Goal: Task Accomplishment & Management: Complete application form

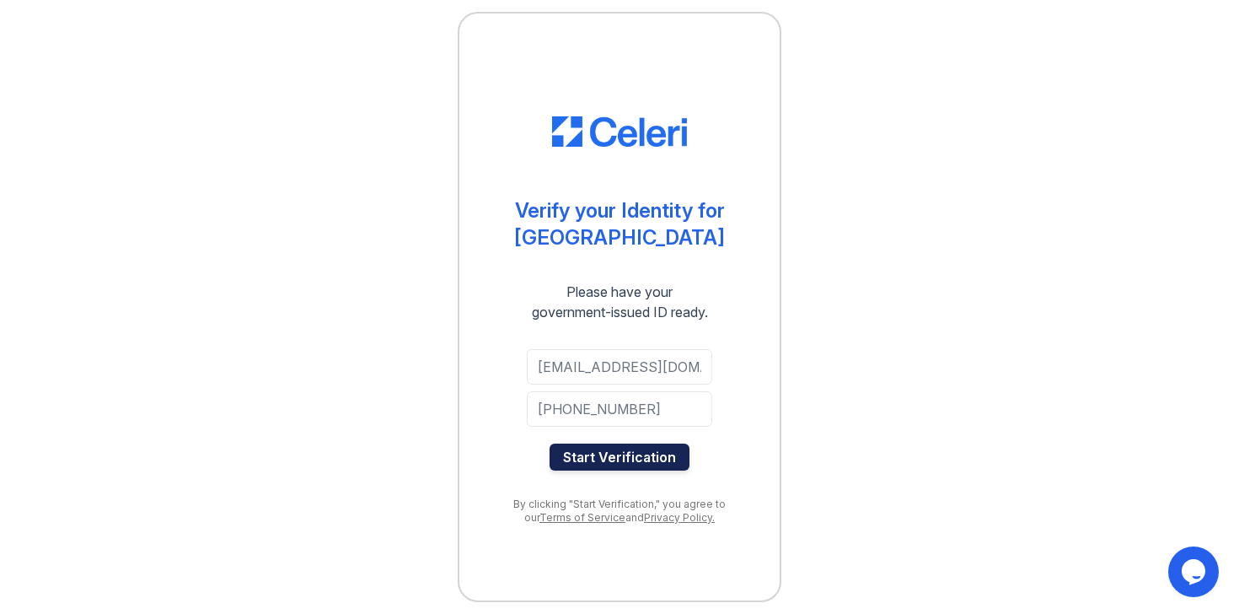
click at [651, 463] on button "Start Verification" at bounding box center [620, 456] width 140 height 27
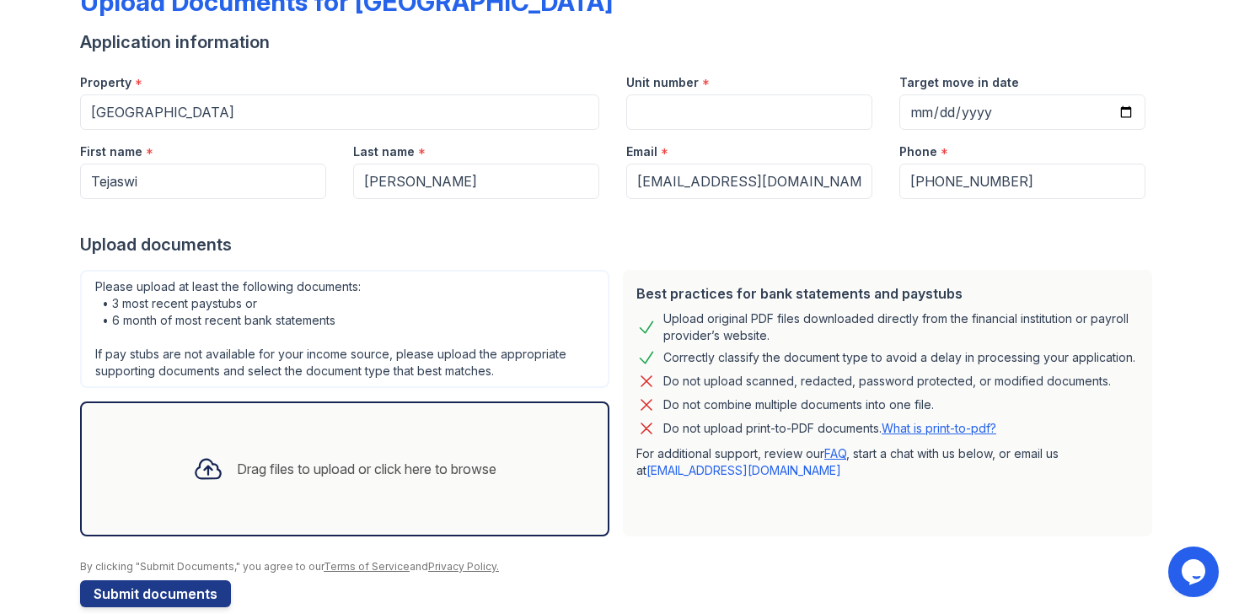
scroll to position [138, 0]
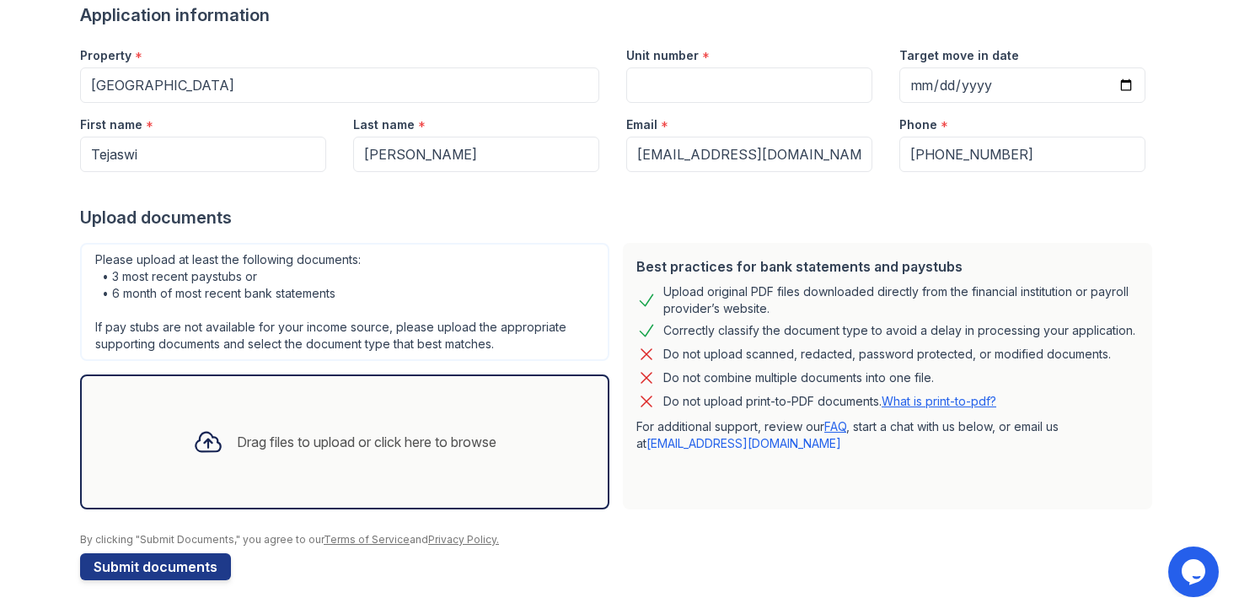
click at [371, 443] on div "Drag files to upload or click here to browse" at bounding box center [367, 442] width 260 height 20
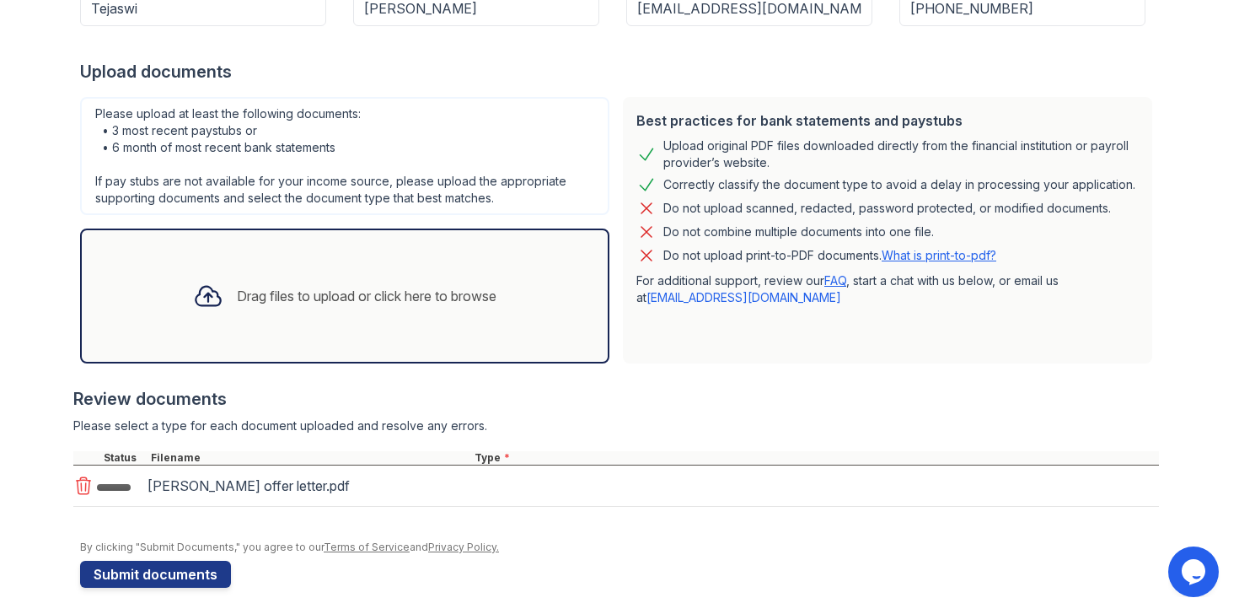
scroll to position [292, 0]
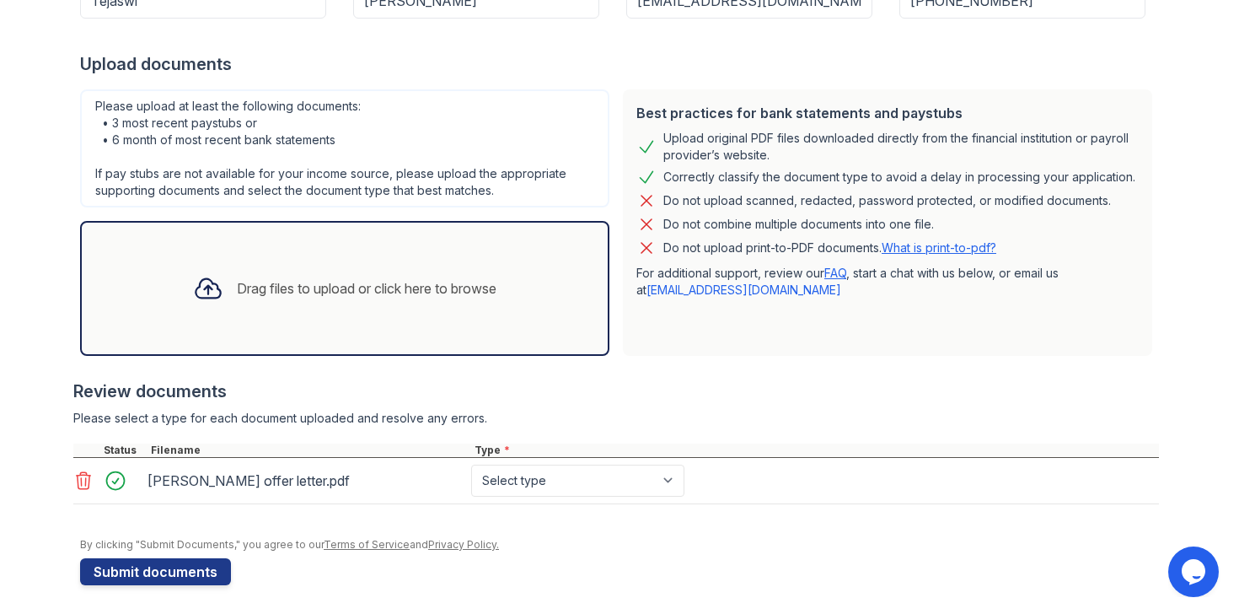
click at [320, 317] on div "Drag files to upload or click here to browse" at bounding box center [344, 288] width 529 height 135
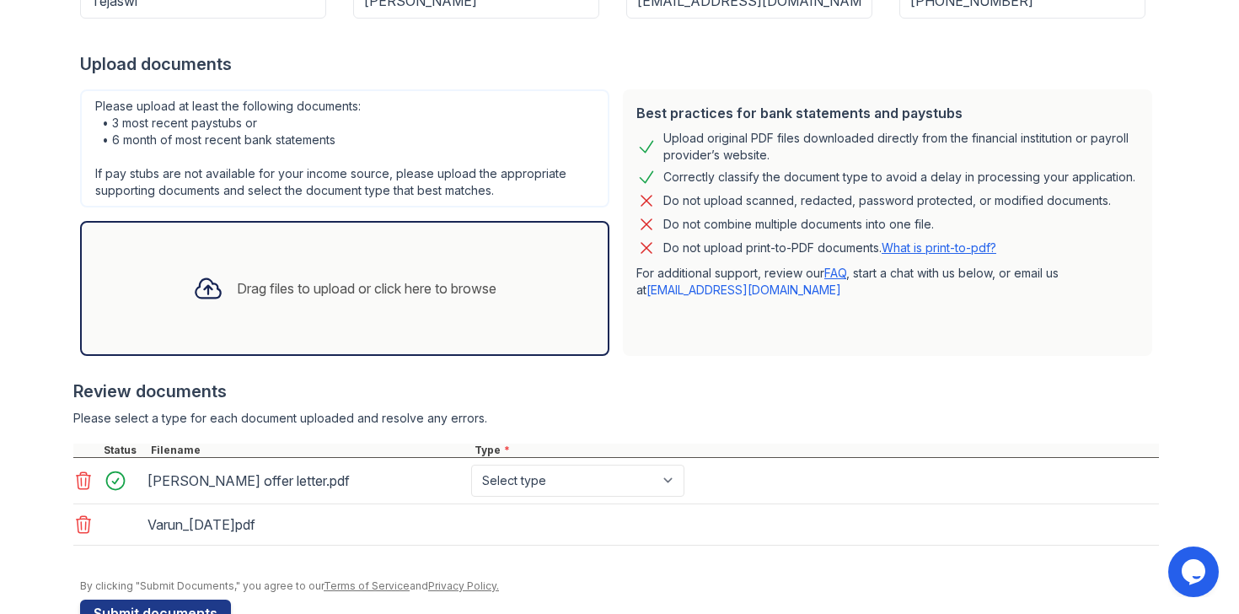
scroll to position [338, 0]
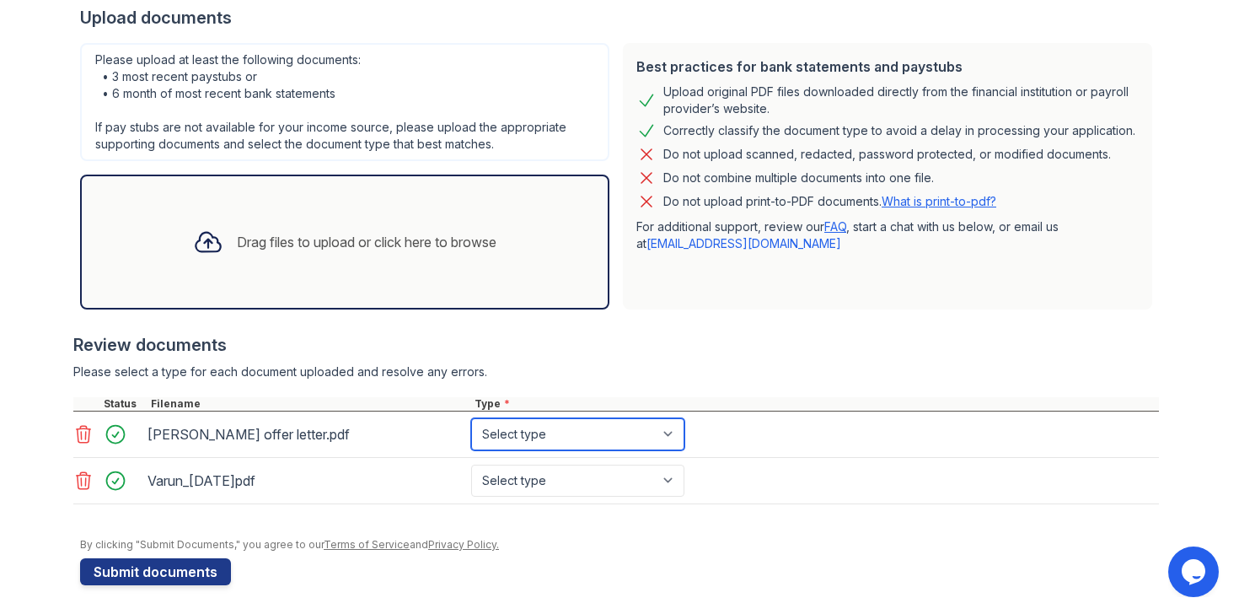
click at [525, 435] on select "Select type Paystub Bank Statement Offer Letter Tax Documents Benefit Award Let…" at bounding box center [577, 434] width 213 height 32
select select "offer_letter"
click at [471, 418] on select "Select type Paystub Bank Statement Offer Letter Tax Documents Benefit Award Let…" at bounding box center [577, 434] width 213 height 32
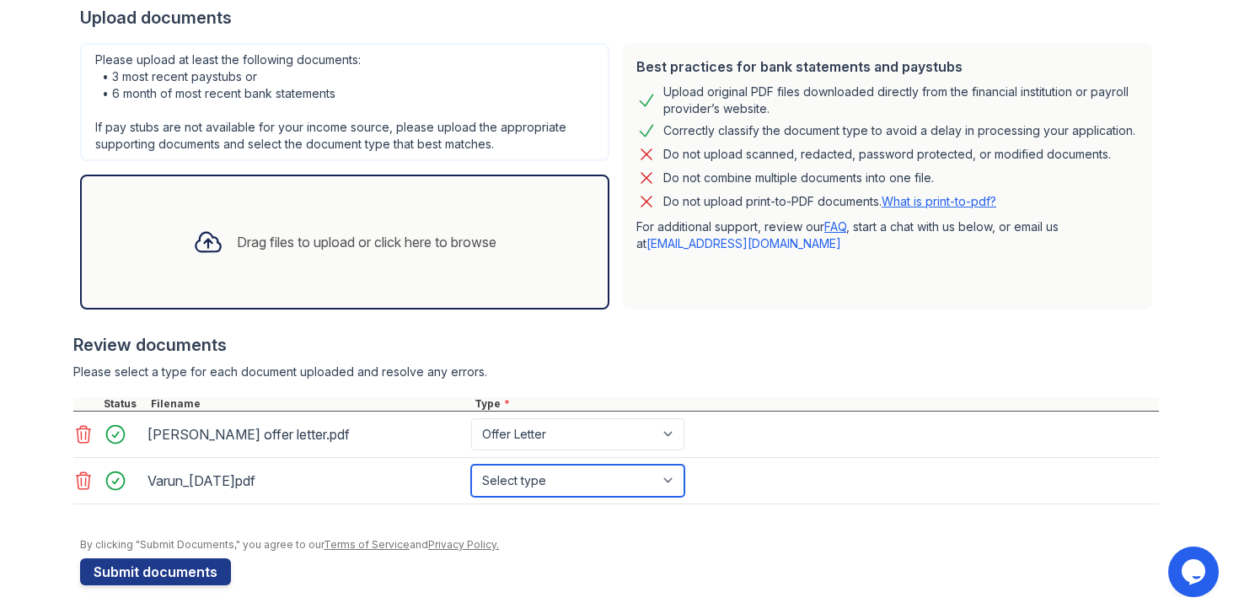
click at [525, 475] on select "Select type Paystub Bank Statement Offer Letter Tax Documents Benefit Award Let…" at bounding box center [577, 480] width 213 height 32
select select "paystub"
click at [471, 464] on select "Select type Paystub Bank Statement Offer Letter Tax Documents Benefit Award Let…" at bounding box center [577, 480] width 213 height 32
click at [241, 247] on div "Drag files to upload or click here to browse" at bounding box center [367, 242] width 260 height 20
click at [84, 473] on icon at bounding box center [83, 480] width 20 height 20
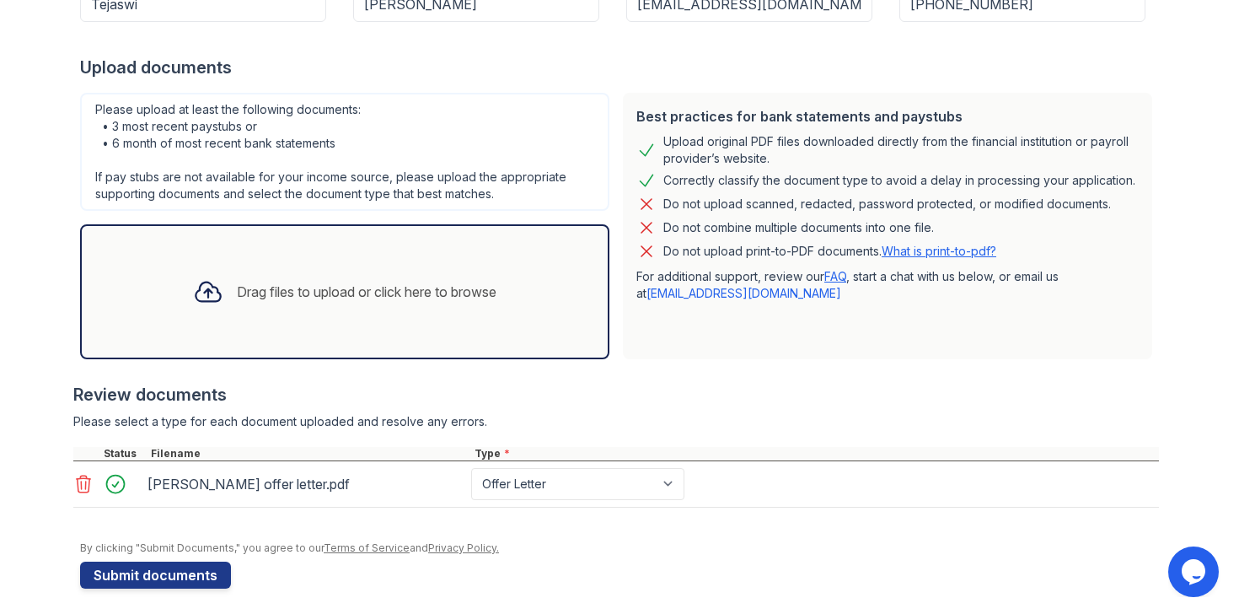
scroll to position [297, 0]
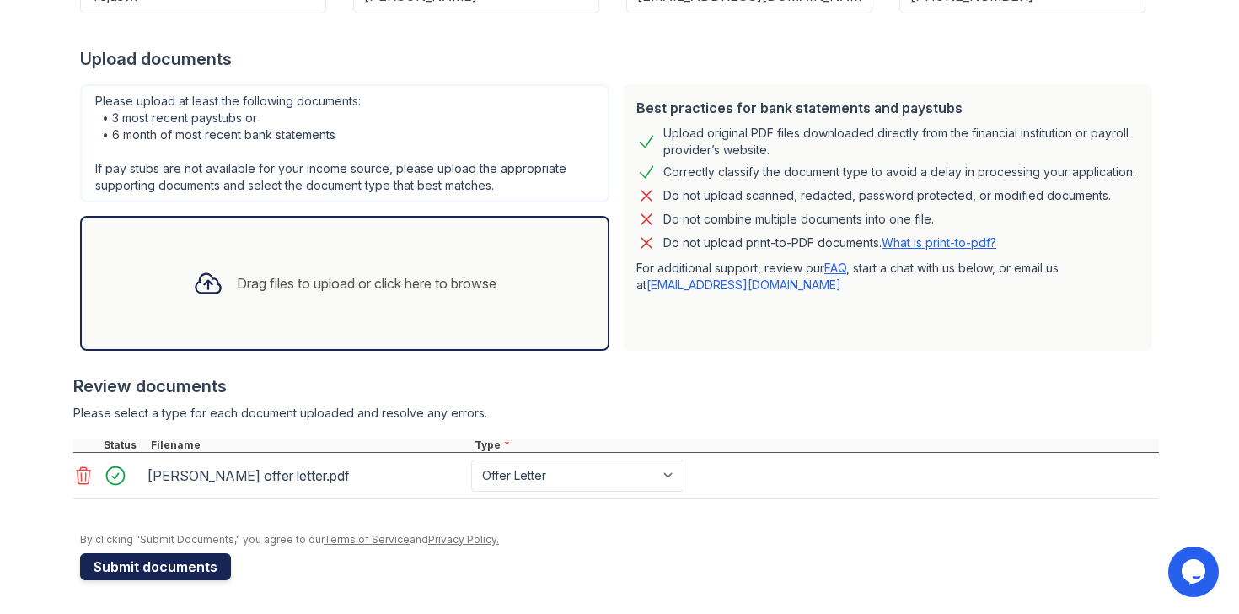
click at [183, 561] on button "Submit documents" at bounding box center [155, 566] width 151 height 27
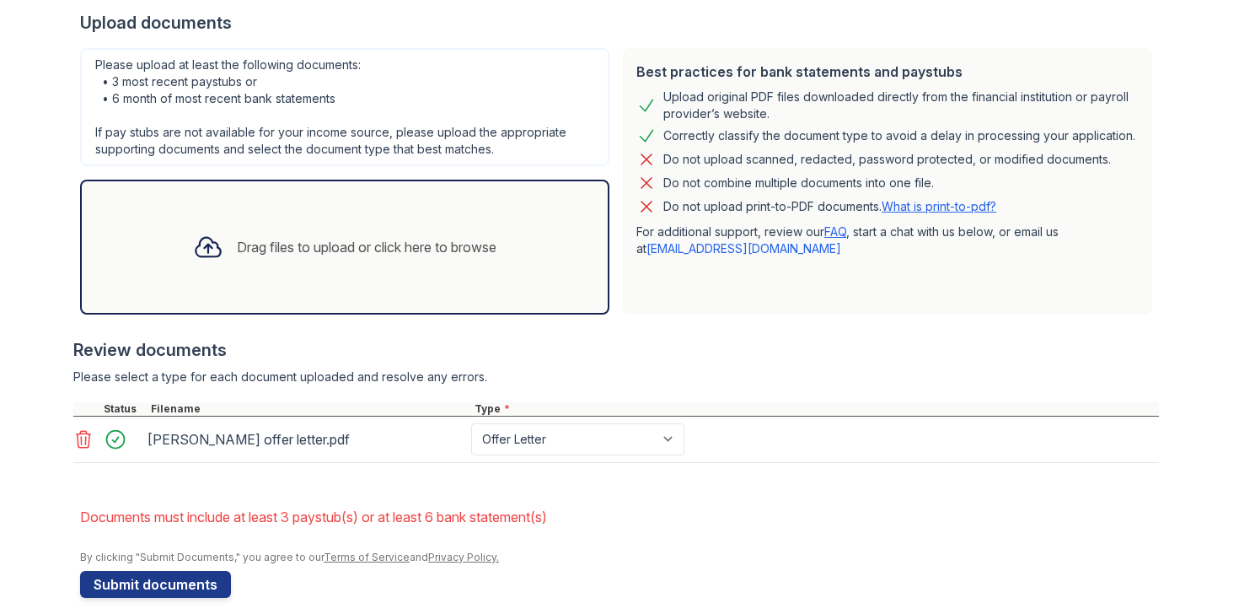
scroll to position [420, 0]
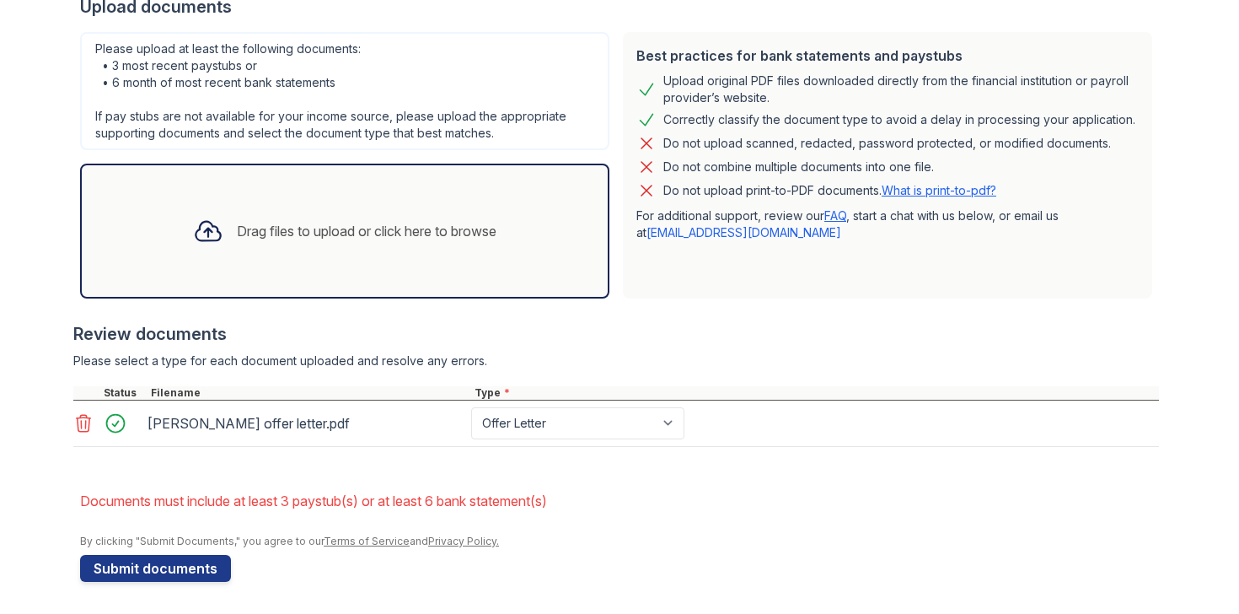
click at [253, 213] on div "Drag files to upload or click here to browse" at bounding box center [345, 230] width 330 height 57
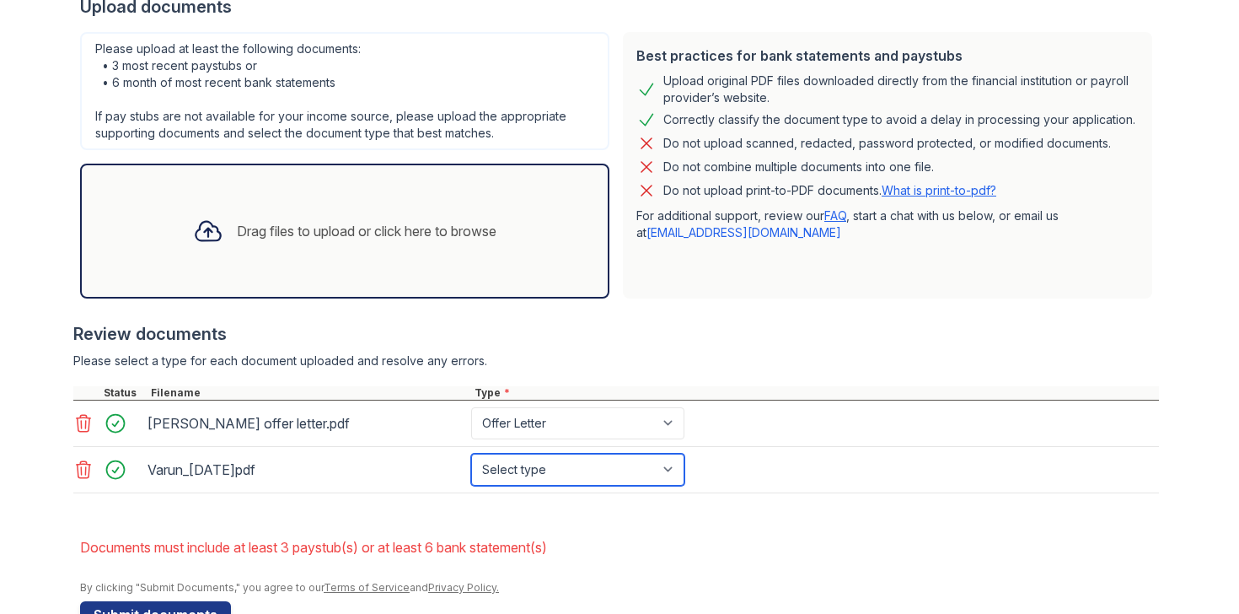
click at [555, 475] on select "Select type Paystub Bank Statement Offer Letter Tax Documents Benefit Award Let…" at bounding box center [577, 469] width 213 height 32
select select "paystub"
click at [471, 453] on select "Select type Paystub Bank Statement Offer Letter Tax Documents Benefit Award Let…" at bounding box center [577, 469] width 213 height 32
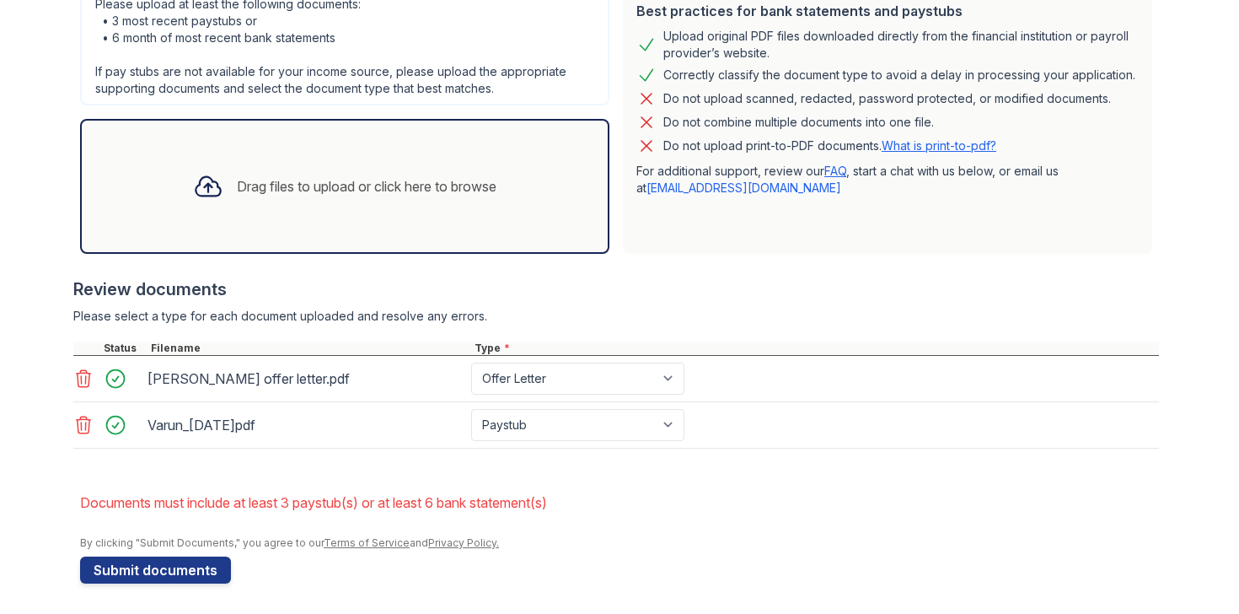
click at [241, 199] on div "Drag files to upload or click here to browse" at bounding box center [345, 186] width 330 height 57
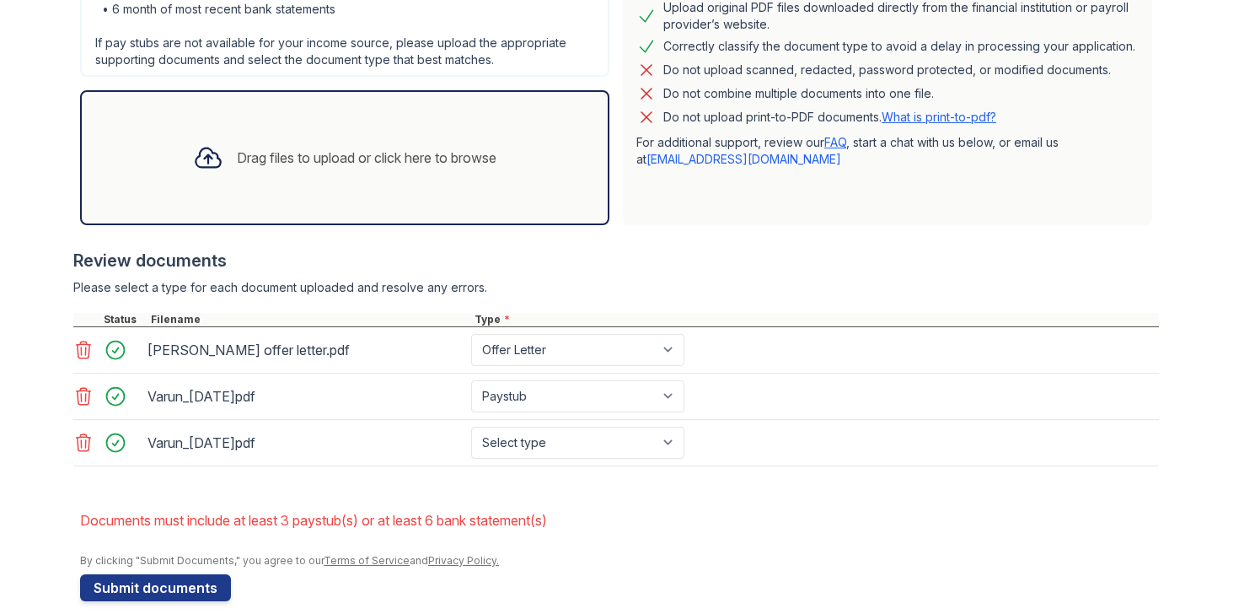
scroll to position [514, 0]
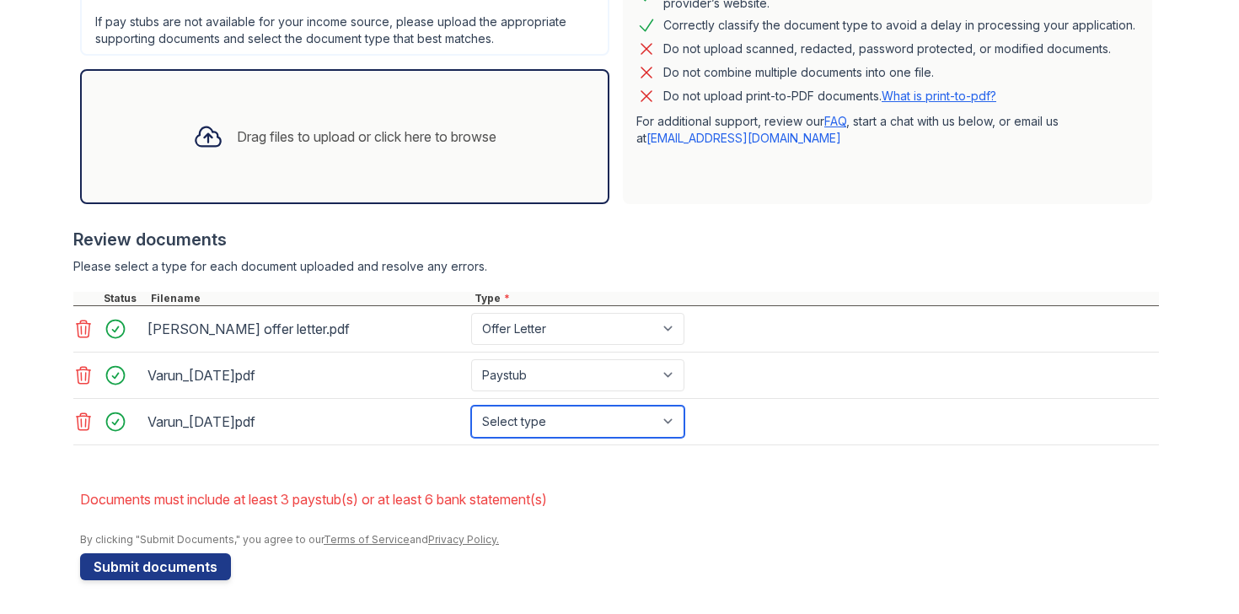
click at [510, 429] on select "Select type Paystub Bank Statement Offer Letter Tax Documents Benefit Award Let…" at bounding box center [577, 421] width 213 height 32
select select "paystub"
click at [471, 405] on select "Select type Paystub Bank Statement Offer Letter Tax Documents Benefit Award Let…" at bounding box center [577, 421] width 213 height 32
click at [299, 156] on div "Drag files to upload or click here to browse" at bounding box center [345, 136] width 330 height 57
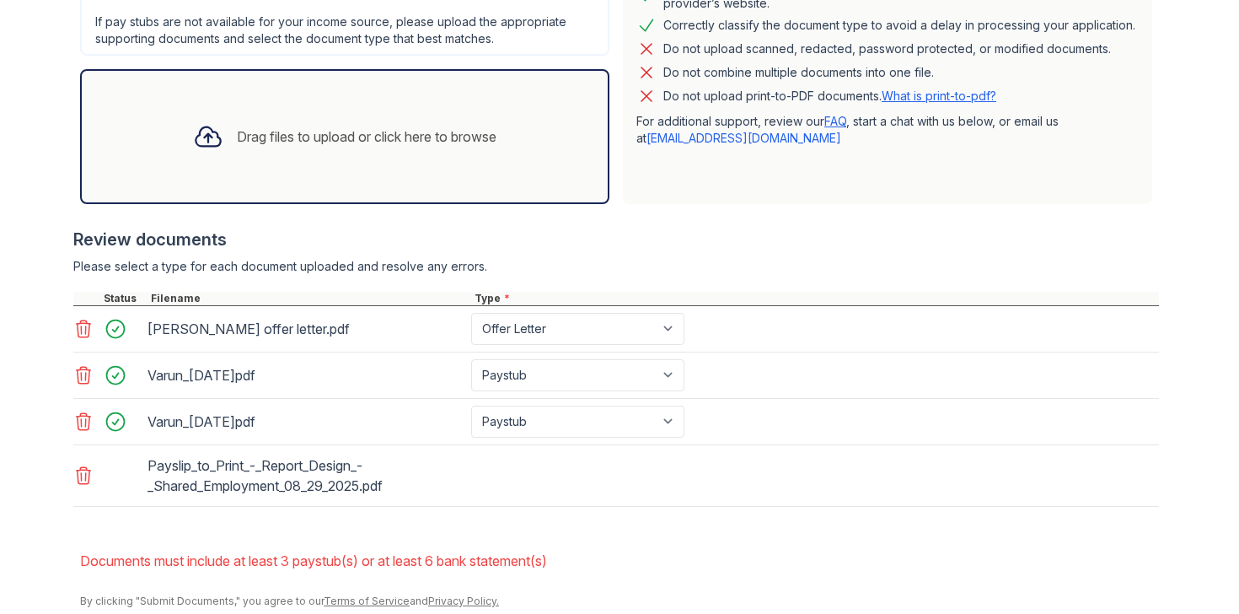
scroll to position [564, 0]
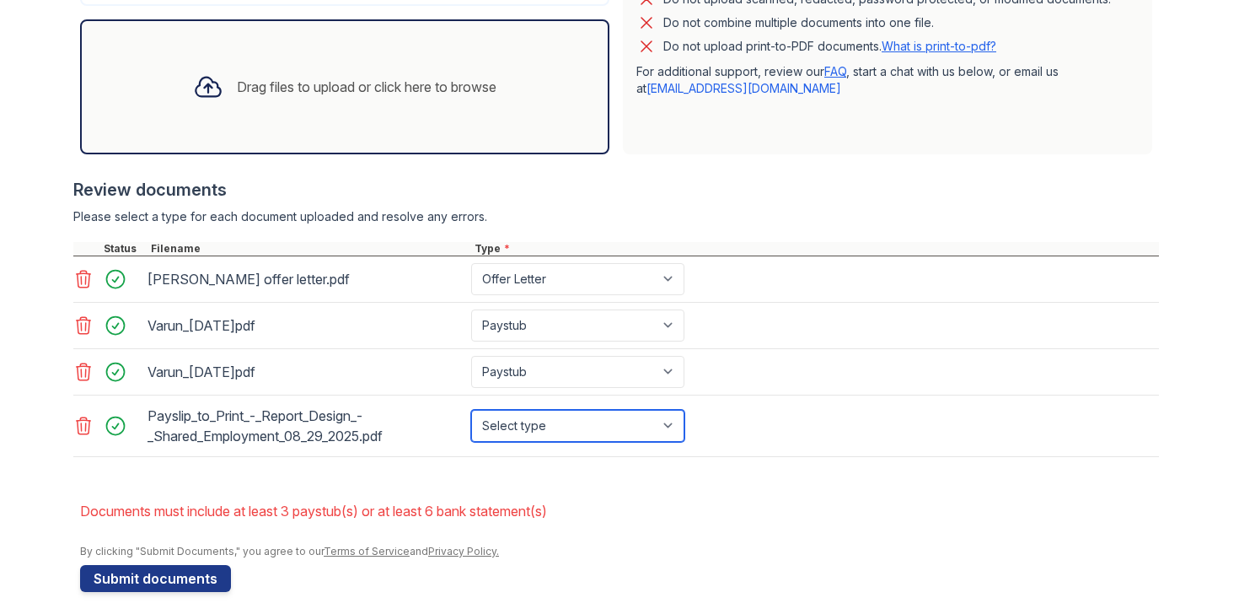
click at [620, 428] on select "Select type Paystub Bank Statement Offer Letter Tax Documents Benefit Award Let…" at bounding box center [577, 426] width 213 height 32
click at [471, 410] on select "Select type Paystub Bank Statement Offer Letter Tax Documents Benefit Award Let…" at bounding box center [577, 426] width 213 height 32
click at [588, 427] on select "Select type Paystub Bank Statement Offer Letter Tax Documents Benefit Award Let…" at bounding box center [577, 426] width 213 height 32
select select "paystub"
click at [471, 410] on select "Select type Paystub Bank Statement Offer Letter Tax Documents Benefit Award Let…" at bounding box center [577, 426] width 213 height 32
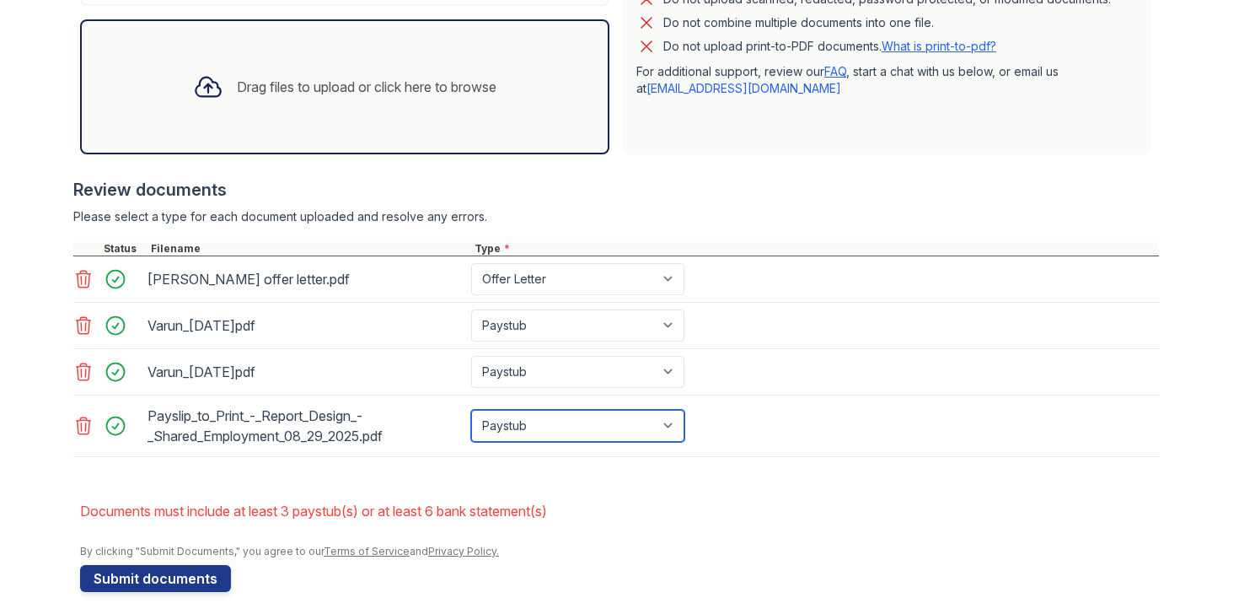
scroll to position [576, 0]
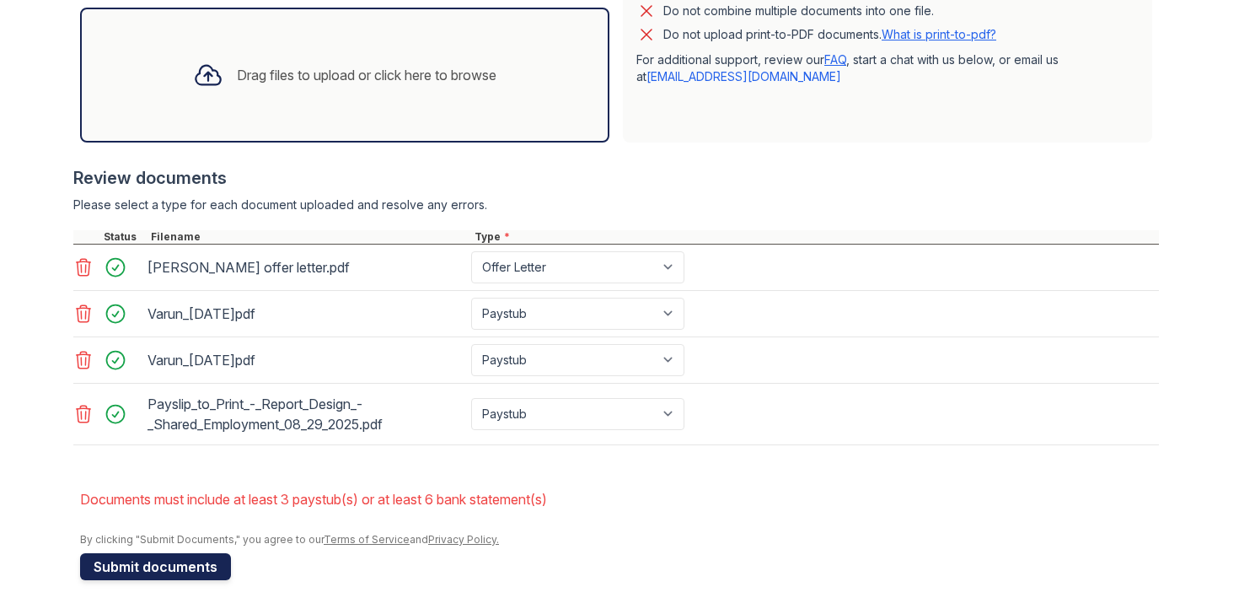
click at [179, 561] on button "Submit documents" at bounding box center [155, 566] width 151 height 27
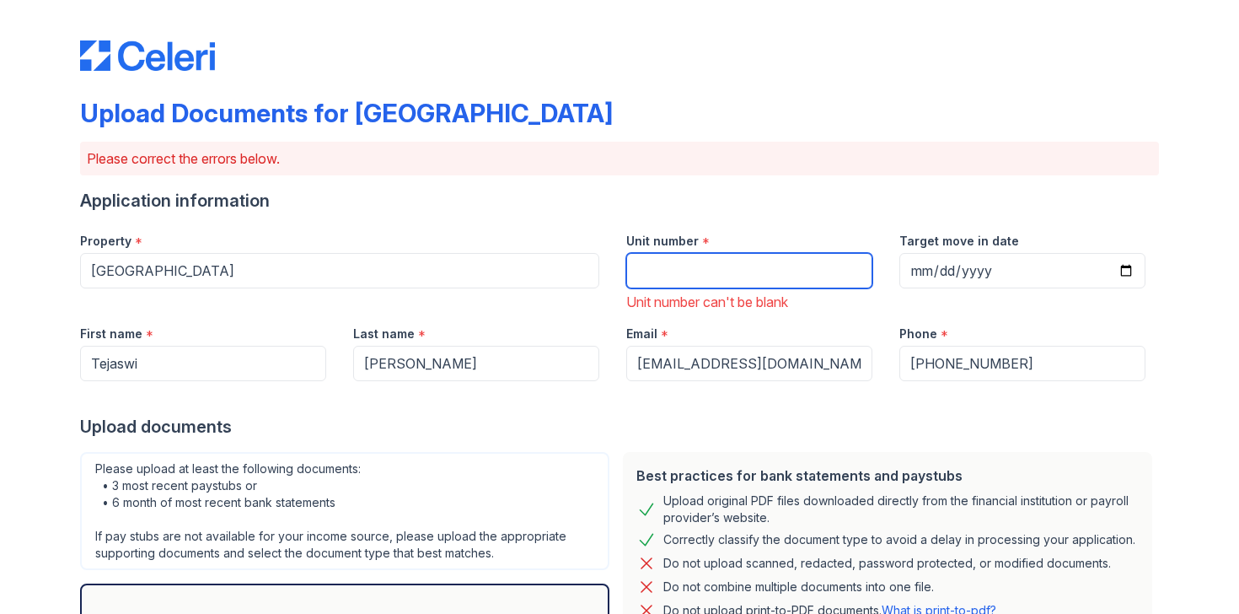
click at [632, 264] on input "Unit number" at bounding box center [749, 270] width 246 height 35
type input "3312"
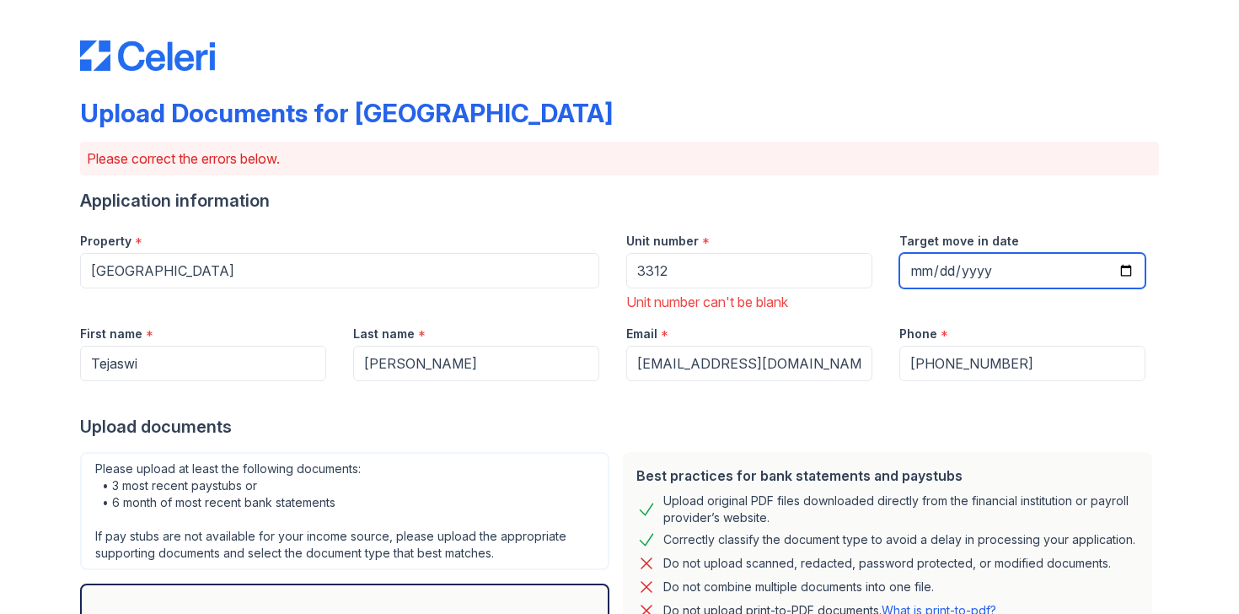
click at [1116, 274] on input "Target move in date" at bounding box center [1022, 270] width 246 height 35
click at [1124, 274] on input "Target move in date" at bounding box center [1022, 270] width 246 height 35
type input "2025-08-29"
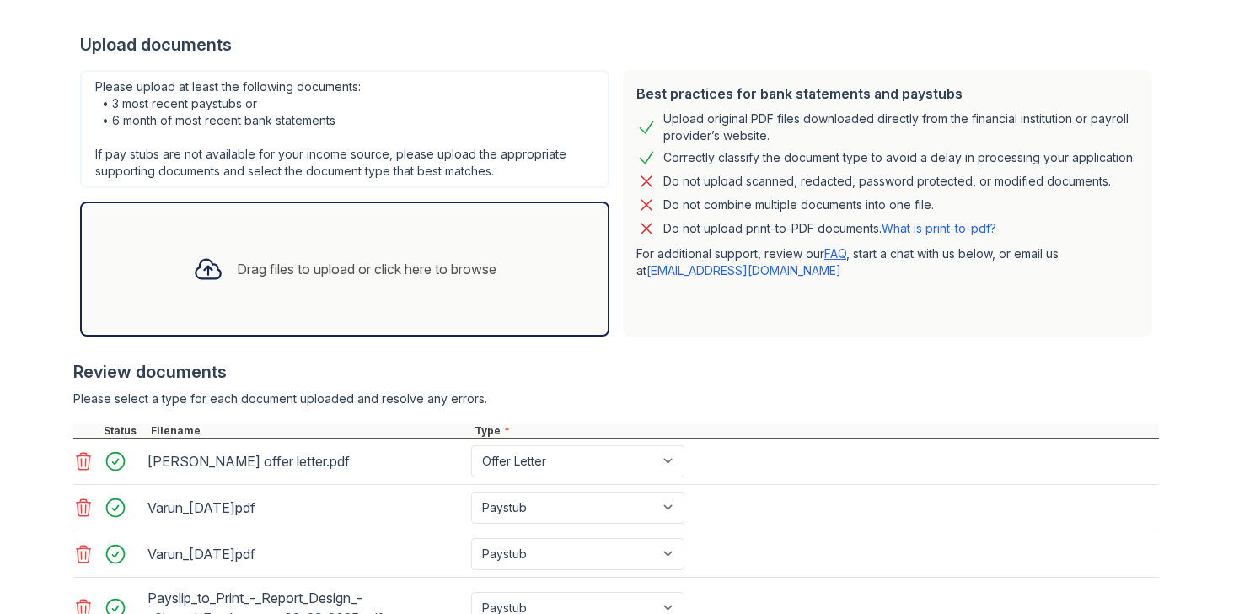
scroll to position [522, 0]
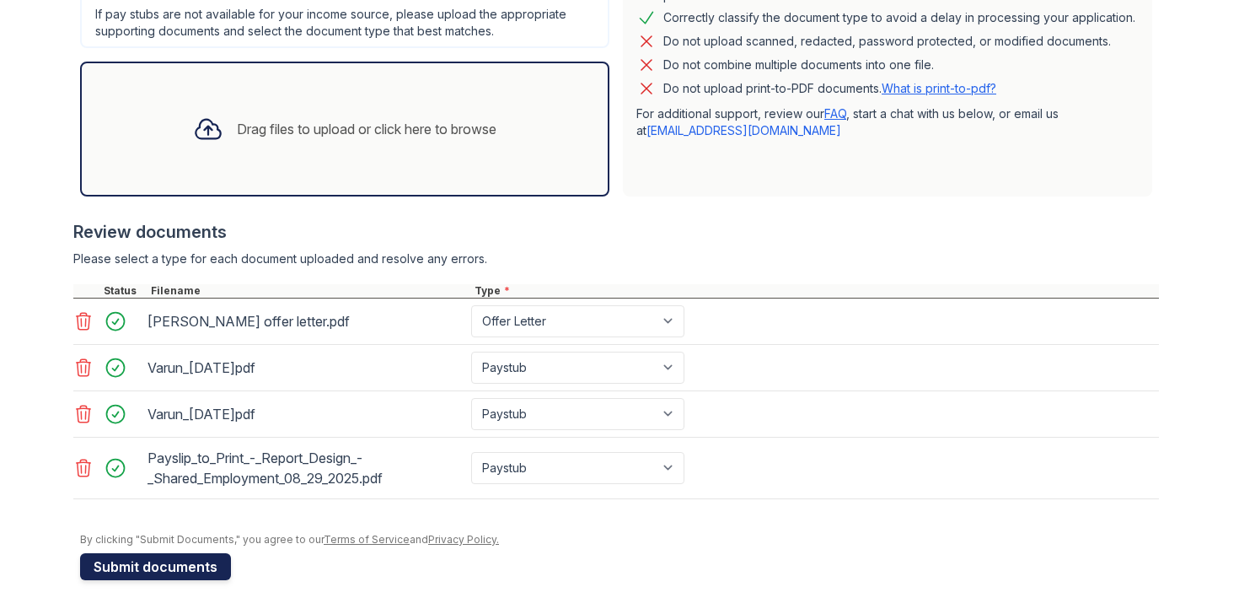
click at [190, 571] on button "Submit documents" at bounding box center [155, 566] width 151 height 27
